Goal: Task Accomplishment & Management: Manage account settings

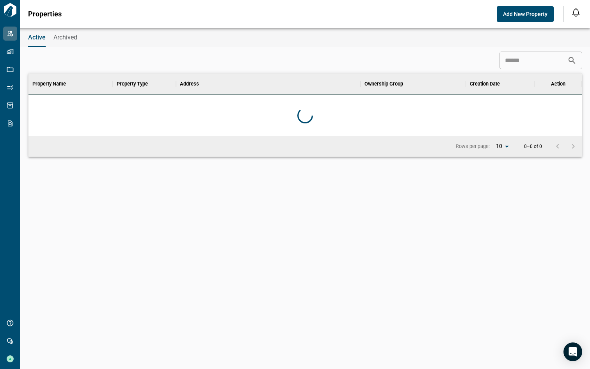
scroll to position [56, 550]
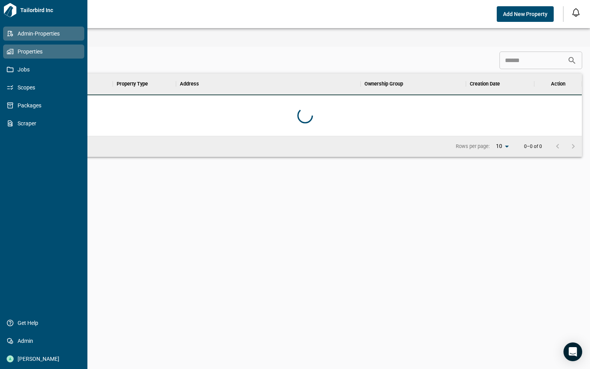
click at [11, 53] on icon at bounding box center [9, 52] width 4 height 4
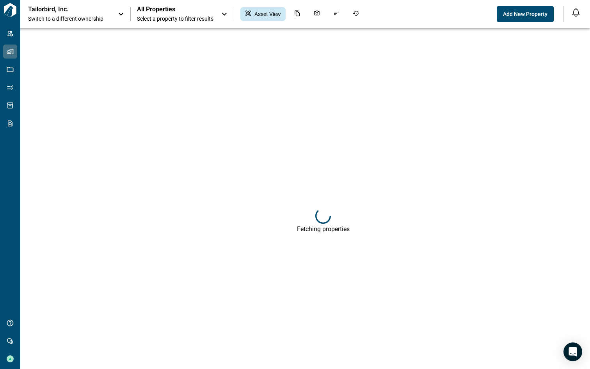
click at [96, 17] on span "Switch to a different ownership" at bounding box center [69, 19] width 82 height 8
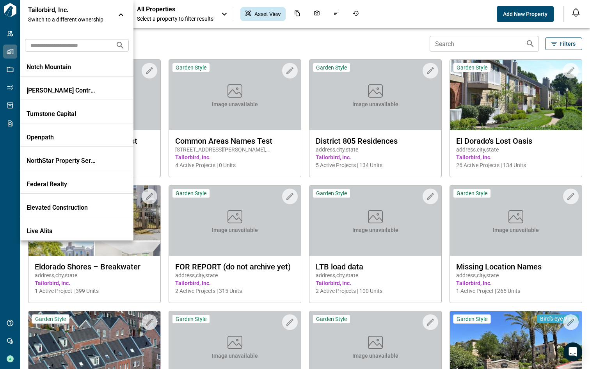
click at [74, 48] on input "text" at bounding box center [67, 45] width 84 height 14
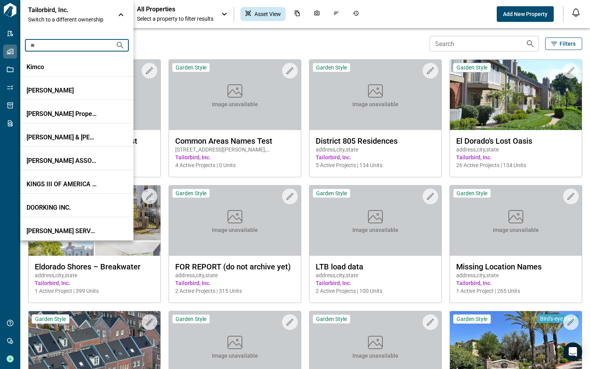
type input "*"
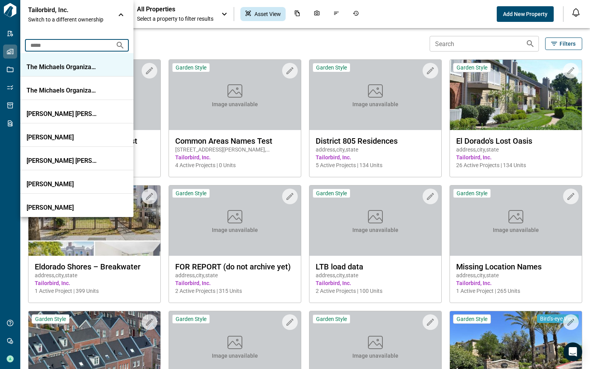
type input "*****"
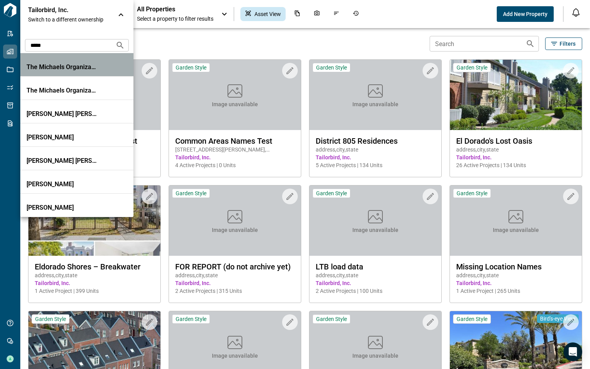
click at [57, 68] on p "The Michaels Organization" at bounding box center [62, 67] width 70 height 8
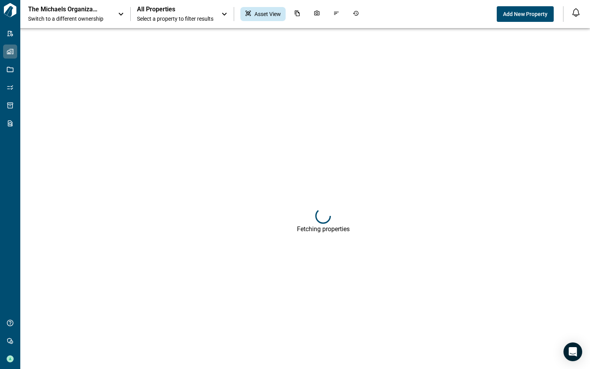
click at [167, 20] on span "Select a property to filter results" at bounding box center [175, 19] width 77 height 8
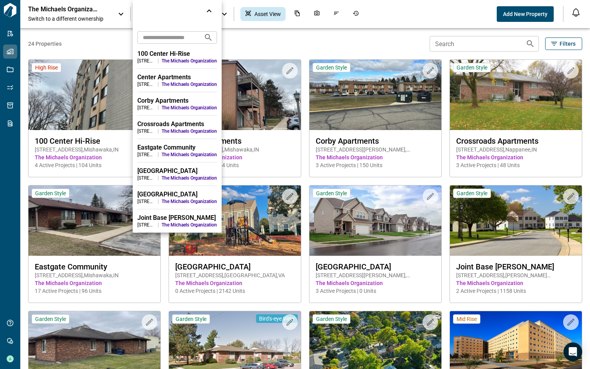
click at [163, 37] on input "text" at bounding box center [167, 37] width 60 height 14
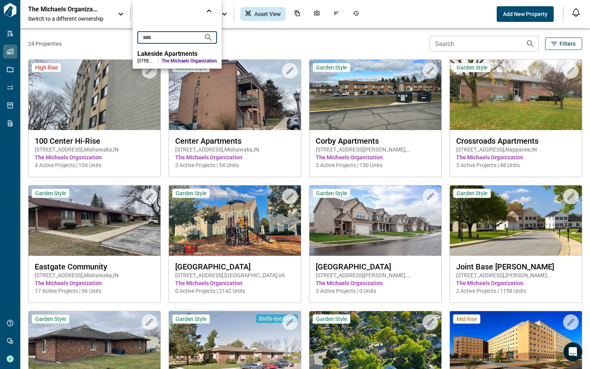
type input "****"
click at [158, 54] on div "Lakeside Apartments" at bounding box center [177, 54] width 80 height 8
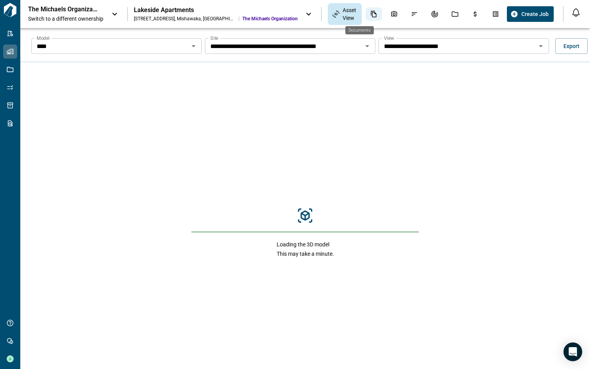
click at [366, 18] on div "Documents" at bounding box center [374, 13] width 16 height 13
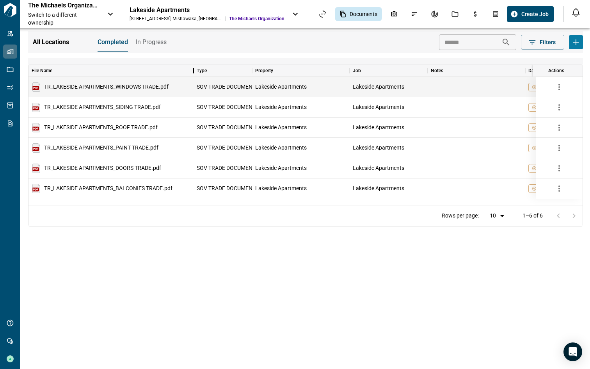
drag, startPoint x: 146, startPoint y: 71, endPoint x: 194, endPoint y: 77, distance: 48.8
click at [194, 78] on div "File Name Type Property Job Notes Data Locations Categories Upload Date Effecti…" at bounding box center [305, 134] width 554 height 141
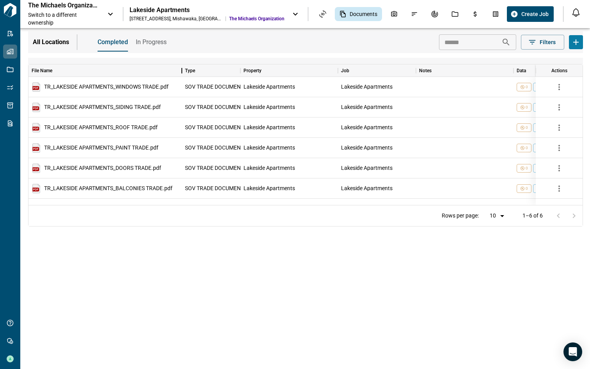
drag, startPoint x: 192, startPoint y: 72, endPoint x: 180, endPoint y: 72, distance: 12.1
click at [180, 72] on div "File Name" at bounding box center [181, 70] width 9 height 12
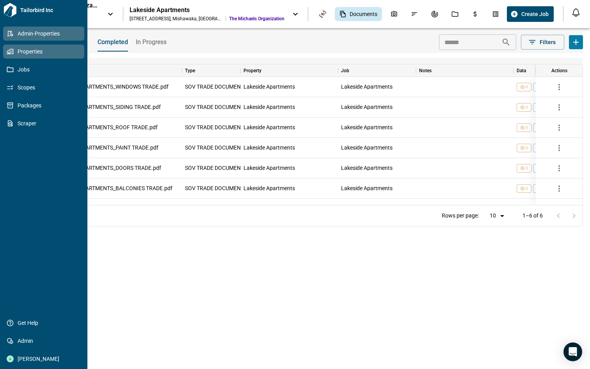
click at [10, 35] on icon at bounding box center [10, 33] width 7 height 7
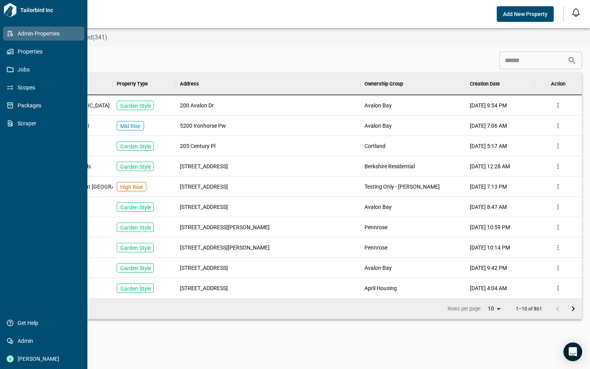
scroll to position [219, 550]
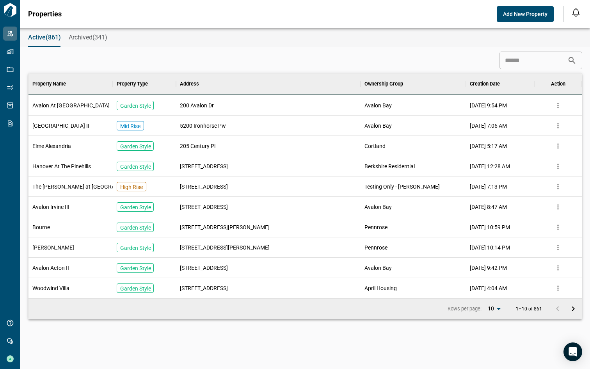
click at [524, 59] on input at bounding box center [534, 61] width 68 height 16
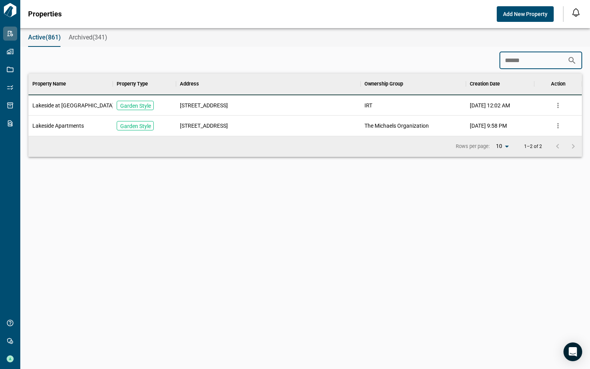
scroll to position [56, 550]
type input "********"
click at [433, 124] on div "The Michaels Organization" at bounding box center [413, 126] width 105 height 20
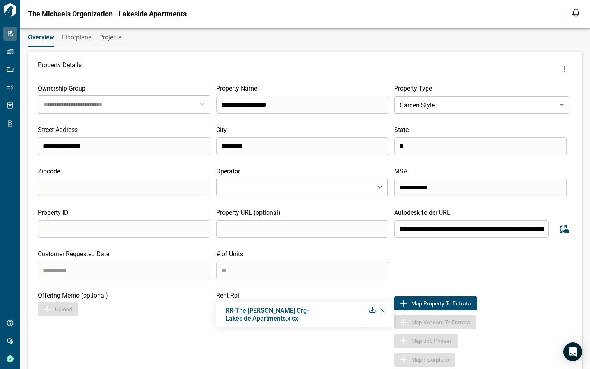
click at [79, 37] on span "Floorplans" at bounding box center [76, 38] width 29 height 8
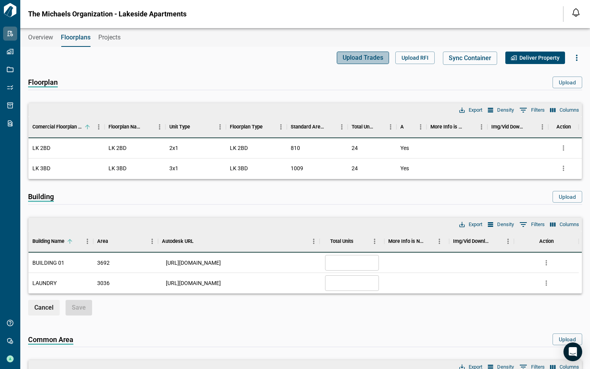
click at [361, 58] on span "Upload Trades" at bounding box center [363, 58] width 41 height 8
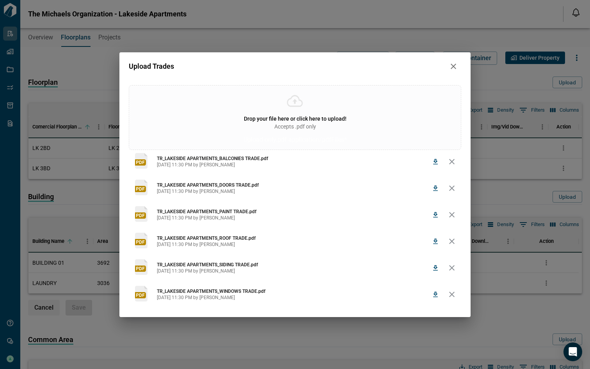
click at [205, 39] on div "Upload Trades Drop your file here or click here to upload! Accepts .pdf only Up…" at bounding box center [295, 184] width 590 height 369
click at [452, 64] on icon "button" at bounding box center [453, 66] width 9 height 9
